Goal: Task Accomplishment & Management: Manage account settings

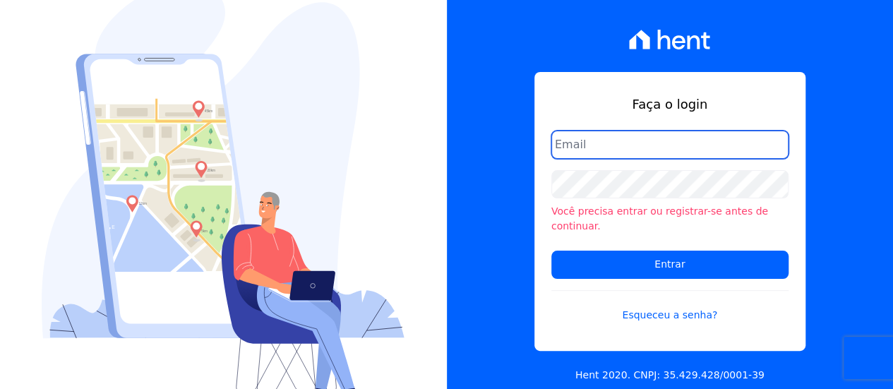
click at [610, 153] on input "email" at bounding box center [670, 145] width 237 height 28
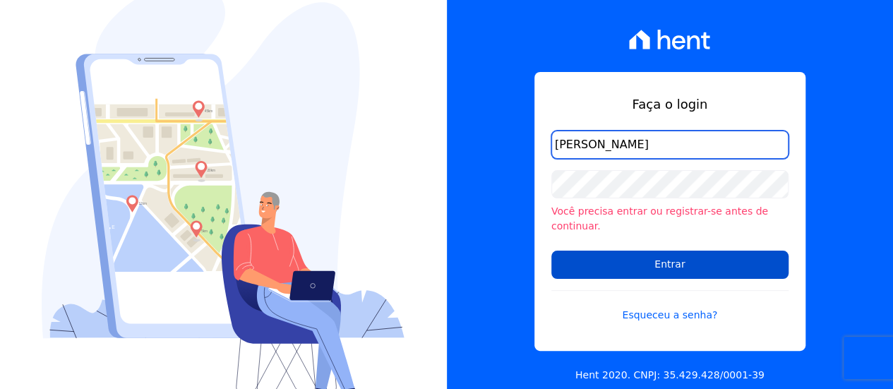
type input "eduardo@fronteimoveis.com.br"
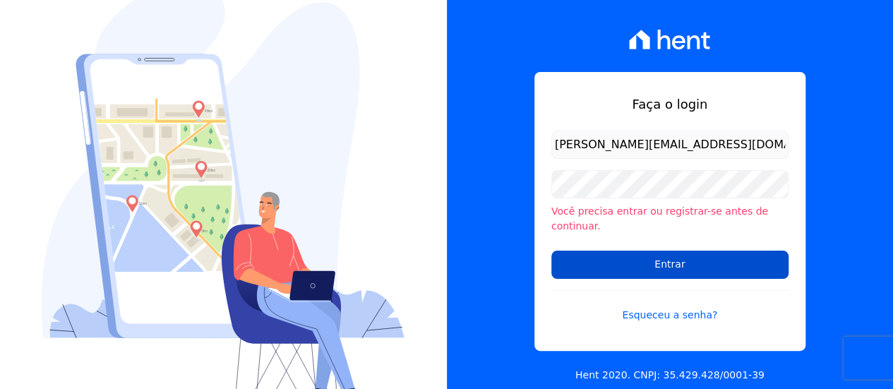
click at [635, 252] on input "Entrar" at bounding box center [670, 265] width 237 height 28
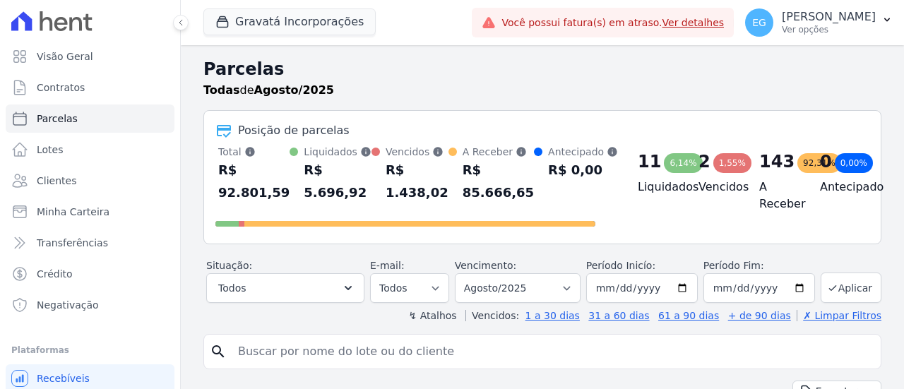
select select
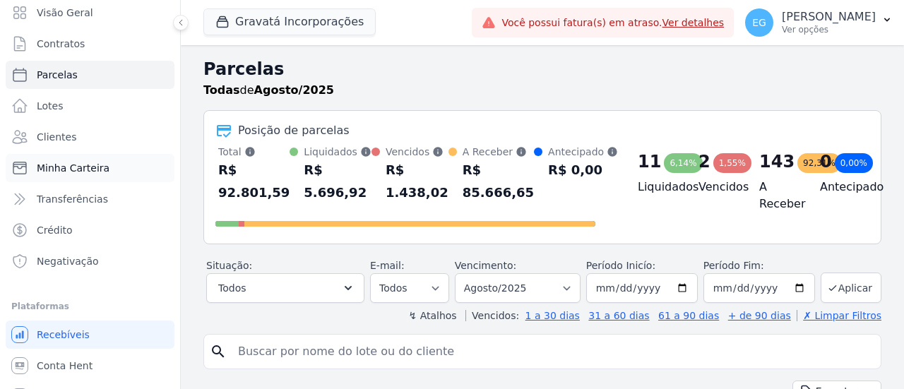
scroll to position [65, 0]
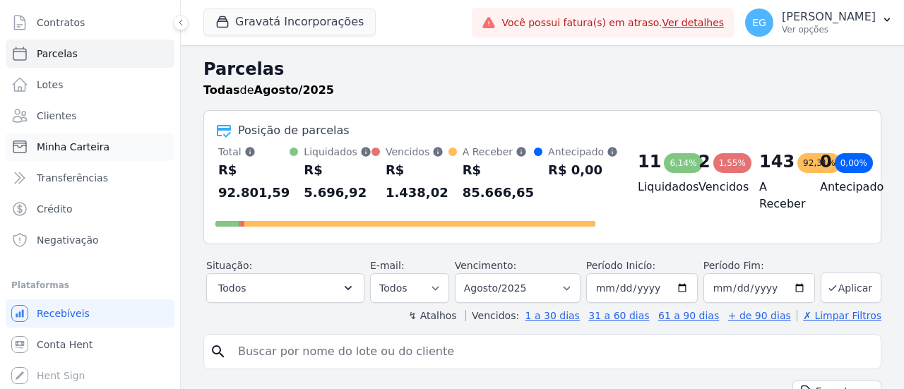
click at [95, 149] on span "Minha Carteira" at bounding box center [73, 147] width 73 height 14
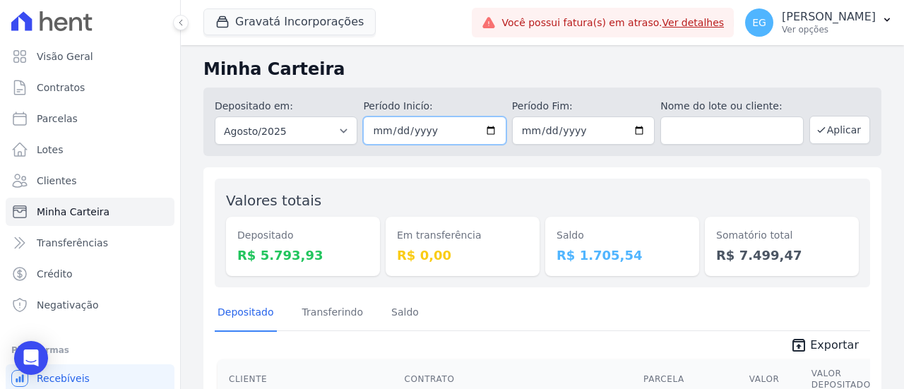
click at [451, 133] on input "[DATE]" at bounding box center [434, 131] width 143 height 28
click at [493, 129] on input "[DATE]" at bounding box center [434, 131] width 143 height 28
type input "[DATE]"
click at [836, 133] on button "Aplicar" at bounding box center [839, 130] width 61 height 28
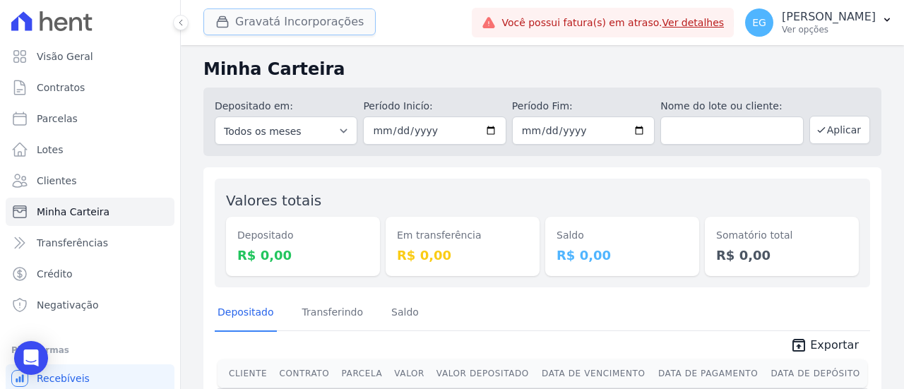
click at [314, 29] on button "Gravatá Incorporações" at bounding box center [289, 21] width 172 height 27
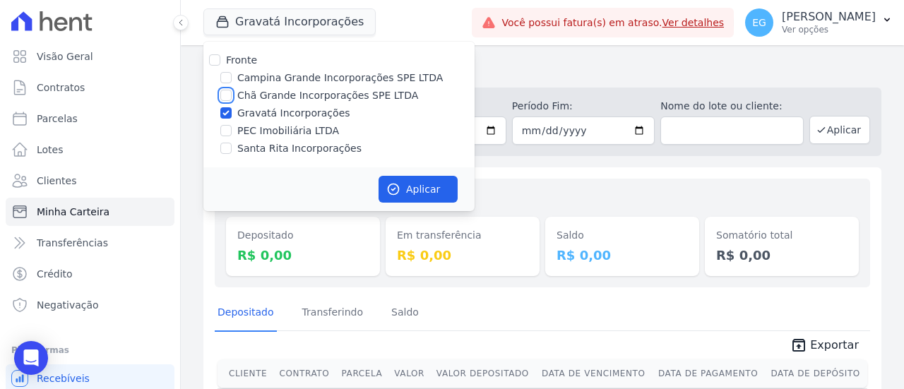
click at [226, 96] on input "Chã Grande Incorporações SPE LTDA" at bounding box center [225, 95] width 11 height 11
checkbox input "true"
click at [224, 117] on input "Gravatá Incorporações" at bounding box center [225, 112] width 11 height 11
checkbox input "false"
click at [404, 189] on button "Aplicar" at bounding box center [418, 189] width 79 height 27
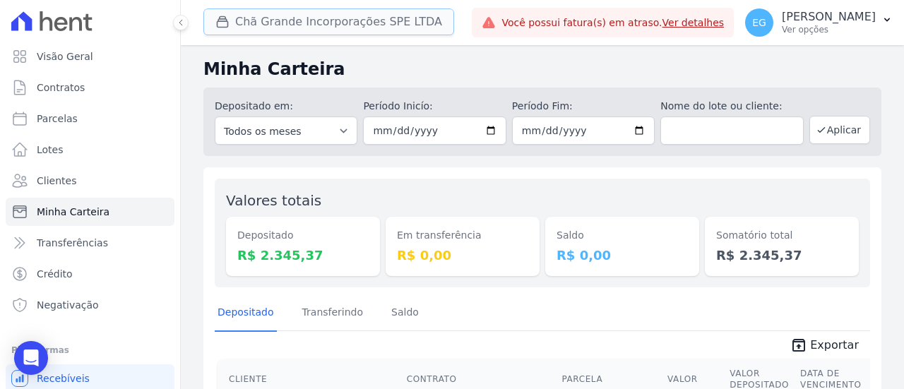
click at [328, 24] on button "Chã Grande Incorporações SPE LTDA" at bounding box center [328, 21] width 251 height 27
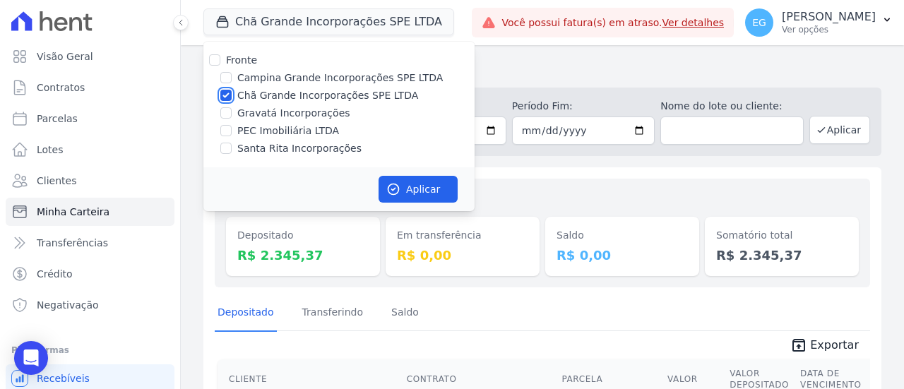
click at [226, 96] on input "Chã Grande Incorporações SPE LTDA" at bounding box center [225, 95] width 11 height 11
checkbox input "false"
click at [230, 77] on input "Campina Grande Incorporações SPE LTDA" at bounding box center [225, 77] width 11 height 11
checkbox input "true"
click at [408, 189] on button "Aplicar" at bounding box center [418, 189] width 79 height 27
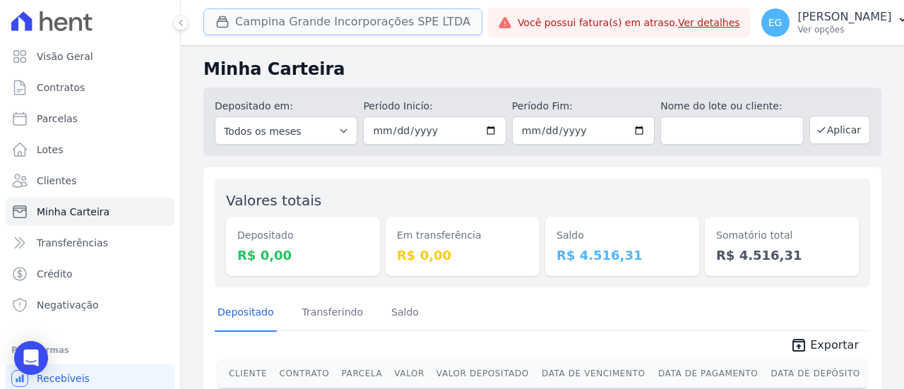
click at [331, 24] on button "Campina Grande Incorporações SPE LTDA" at bounding box center [342, 21] width 279 height 27
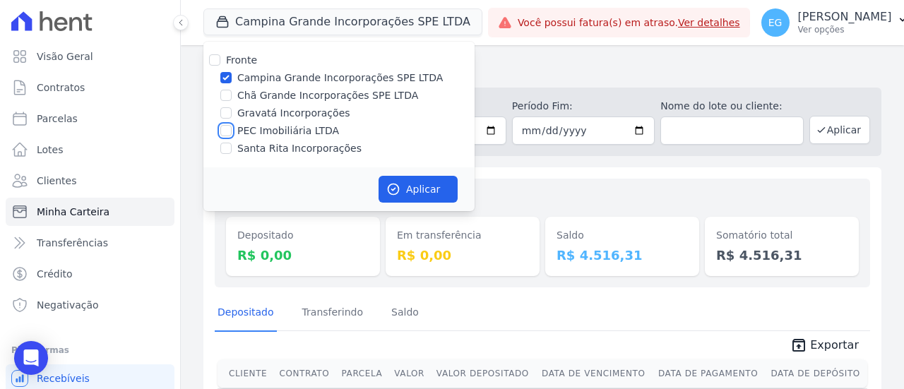
click at [227, 131] on input "PEC Imobiliária LTDA" at bounding box center [225, 130] width 11 height 11
checkbox input "true"
click at [225, 76] on input "Campina Grande Incorporações SPE LTDA" at bounding box center [225, 77] width 11 height 11
checkbox input "false"
click at [403, 191] on button "Aplicar" at bounding box center [418, 189] width 79 height 27
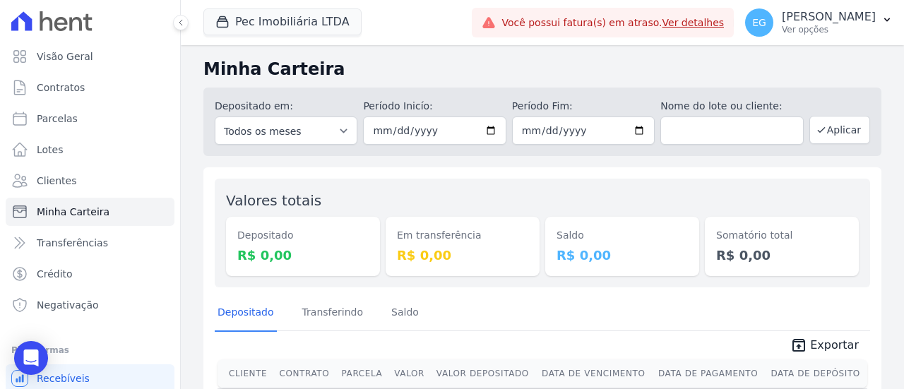
click at [283, 36] on span "Pec Imobiliária LTDA" at bounding box center [282, 22] width 158 height 28
click at [285, 29] on button "Pec Imobiliária LTDA" at bounding box center [282, 21] width 158 height 27
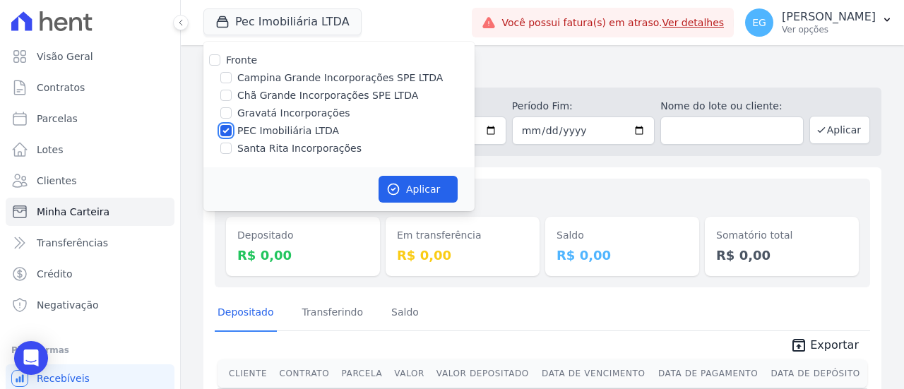
click at [226, 127] on input "PEC Imobiliária LTDA" at bounding box center [225, 130] width 11 height 11
checkbox input "false"
click at [230, 144] on input "Santa Rita Incorporações" at bounding box center [225, 148] width 11 height 11
checkbox input "true"
click at [415, 180] on button "Aplicar" at bounding box center [418, 189] width 79 height 27
